Goal: Book appointment/travel/reservation

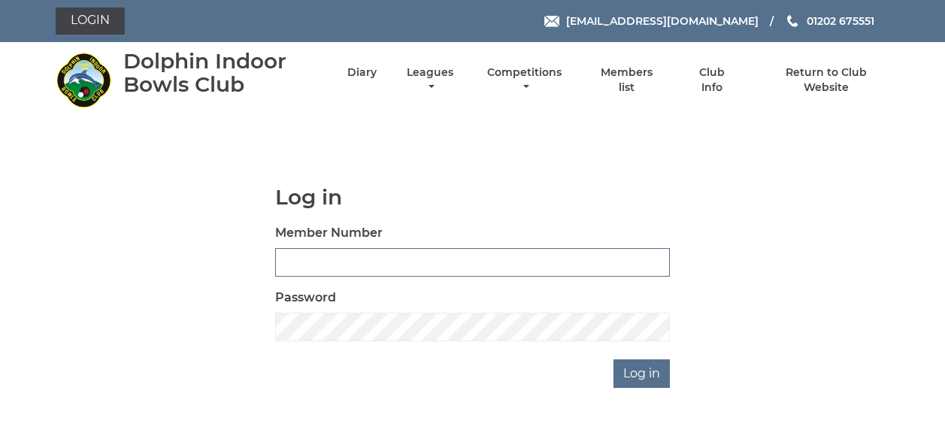
type input "3863"
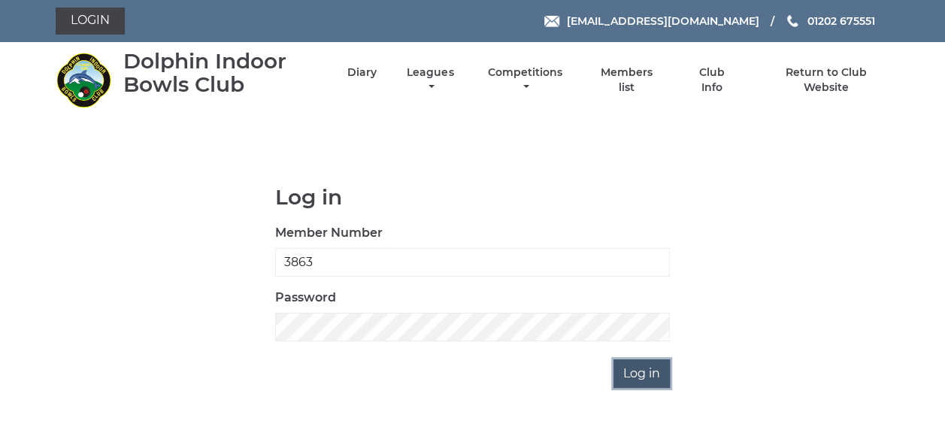
drag, startPoint x: 0, startPoint y: 0, endPoint x: 644, endPoint y: 372, distance: 743.3
click at [644, 372] on input "Log in" at bounding box center [642, 373] width 56 height 29
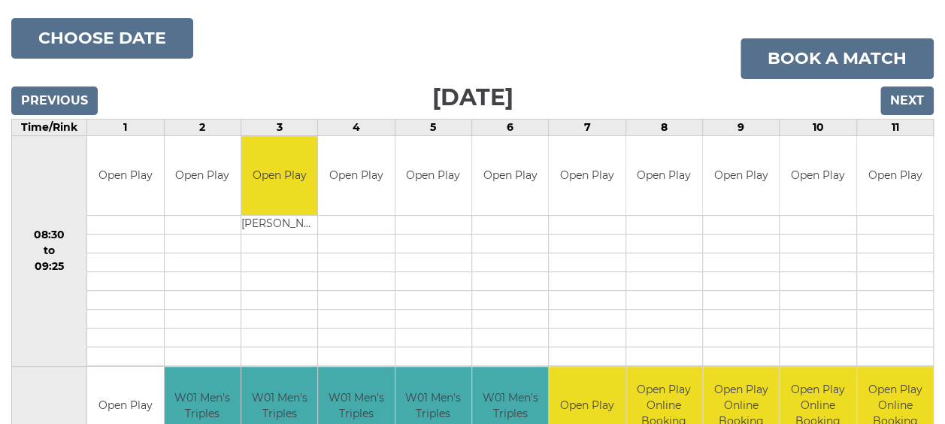
scroll to position [150, 0]
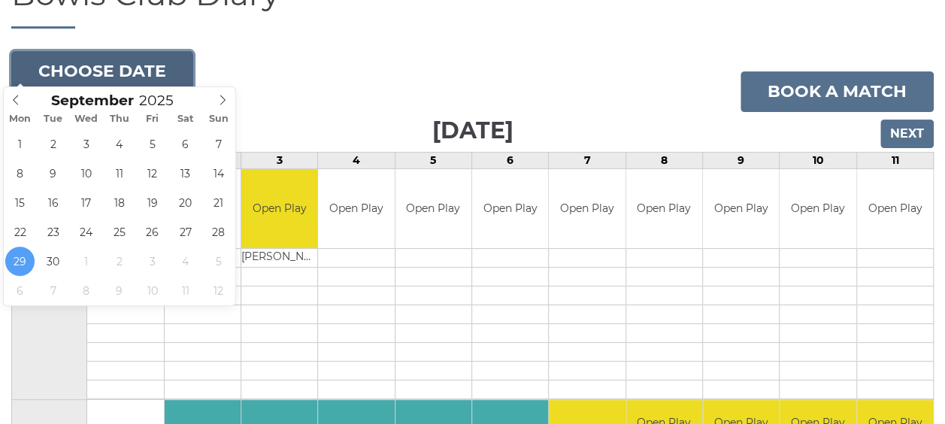
click at [126, 63] on button "Choose date" at bounding box center [102, 71] width 182 height 41
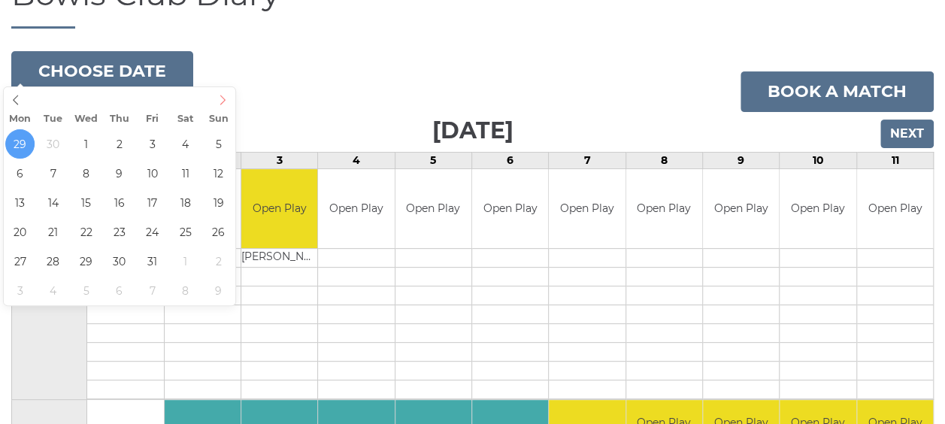
click at [224, 98] on icon at bounding box center [222, 100] width 11 height 11
type input "2025-10-13"
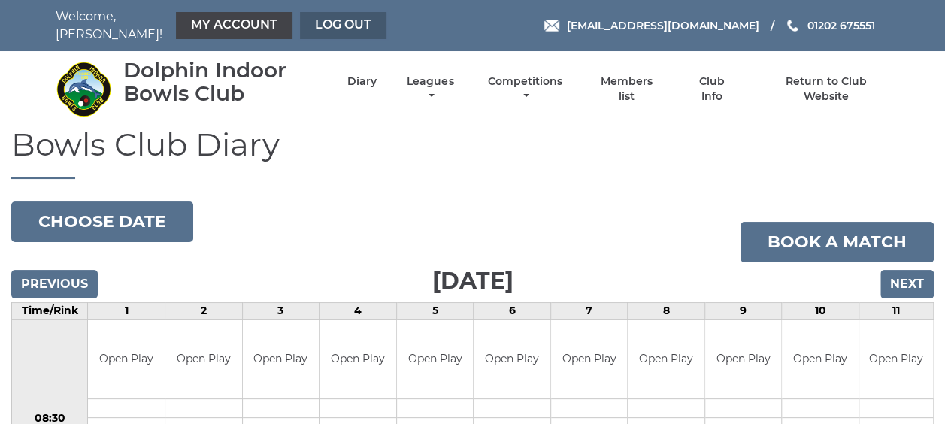
click at [324, 16] on link "Log out" at bounding box center [343, 25] width 86 height 27
